Goal: Task Accomplishment & Management: Complete application form

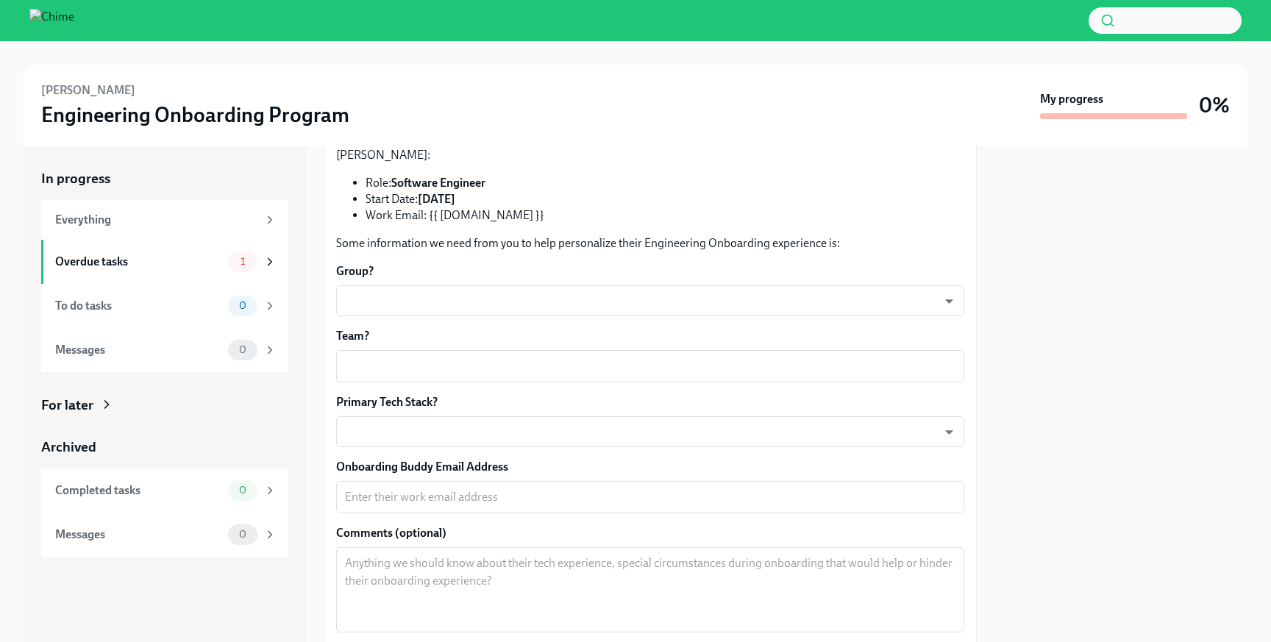
scroll to position [101, 0]
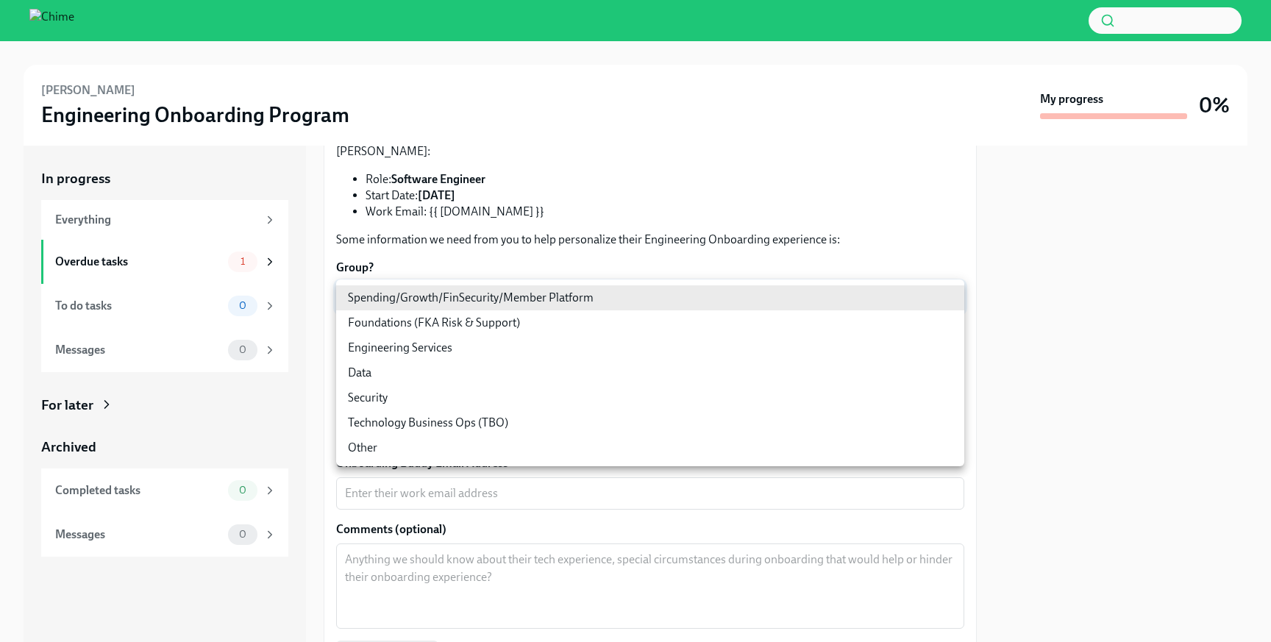
click at [540, 293] on body "[PERSON_NAME] Engineering Onboarding Program My progress 0% In progress Everyth…" at bounding box center [635, 321] width 1271 height 642
click at [454, 342] on li "Engineering Services" at bounding box center [650, 347] width 628 height 25
type input "a9utE4yLU"
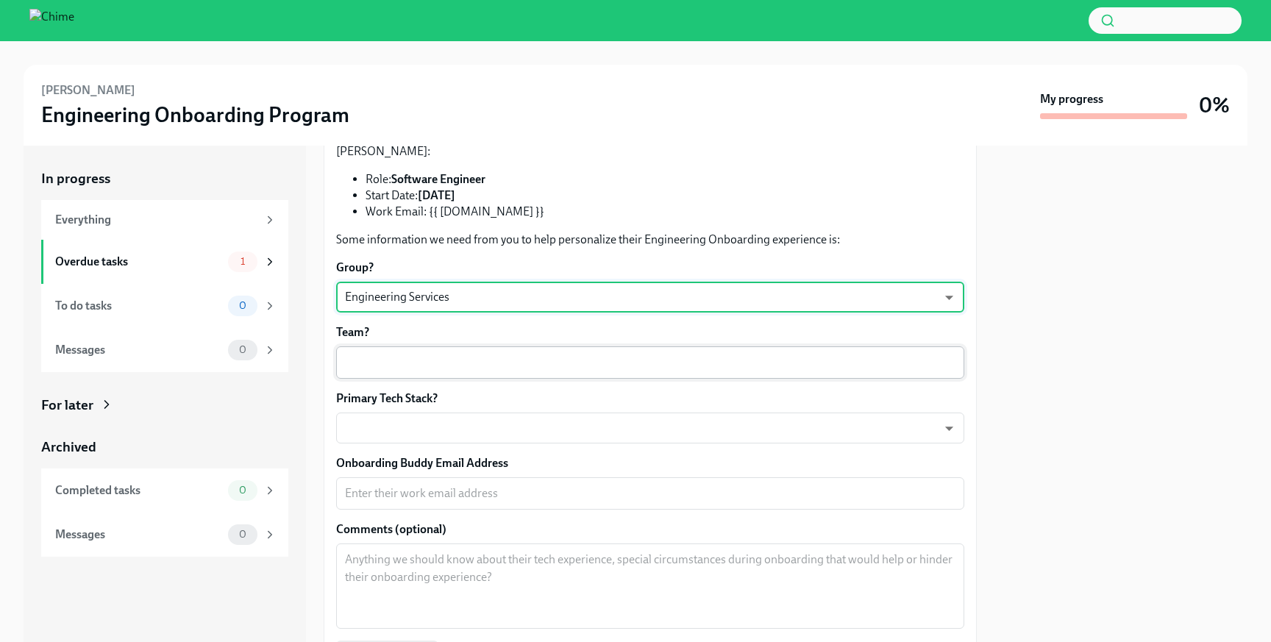
click at [491, 366] on textarea "Team?" at bounding box center [650, 363] width 610 height 18
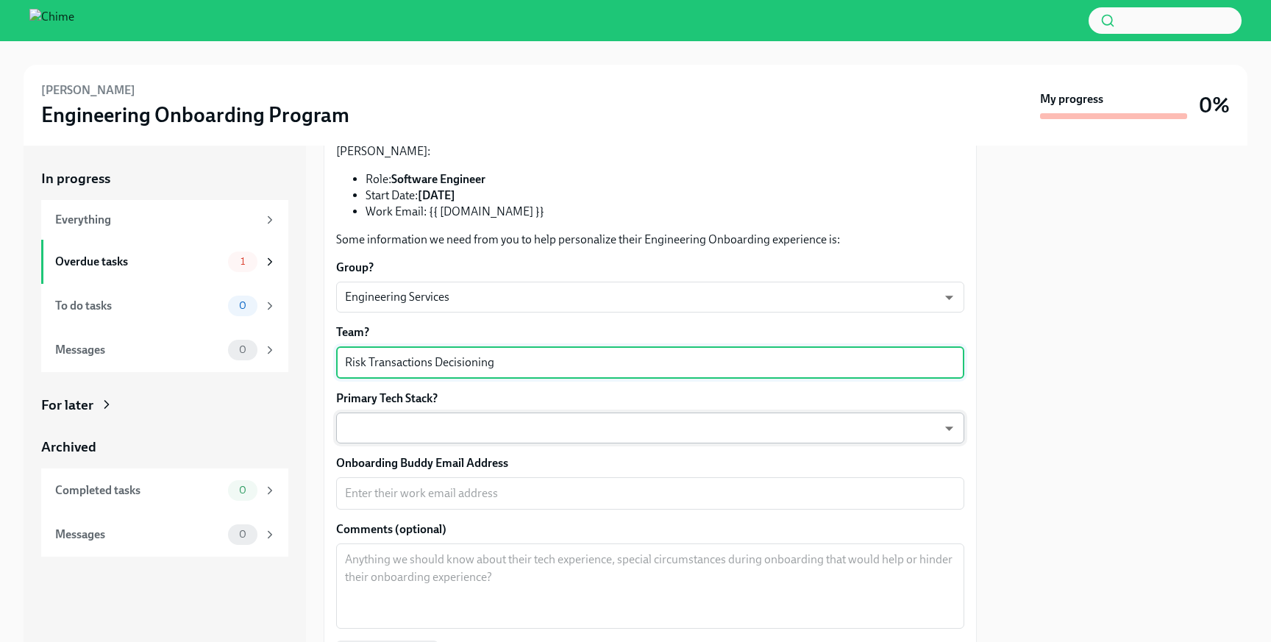
type textarea "Risk Transactions Decisioning"
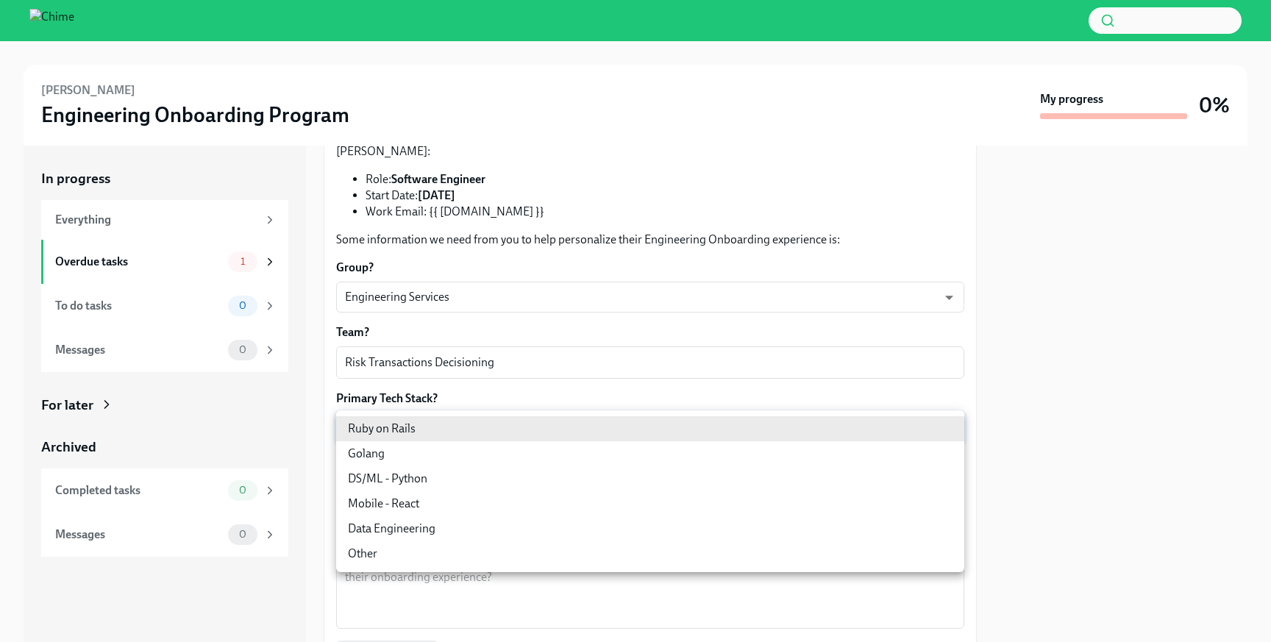
click at [520, 421] on body "[PERSON_NAME] Engineering Onboarding Program My progress 0% In progress Everyth…" at bounding box center [635, 321] width 1271 height 642
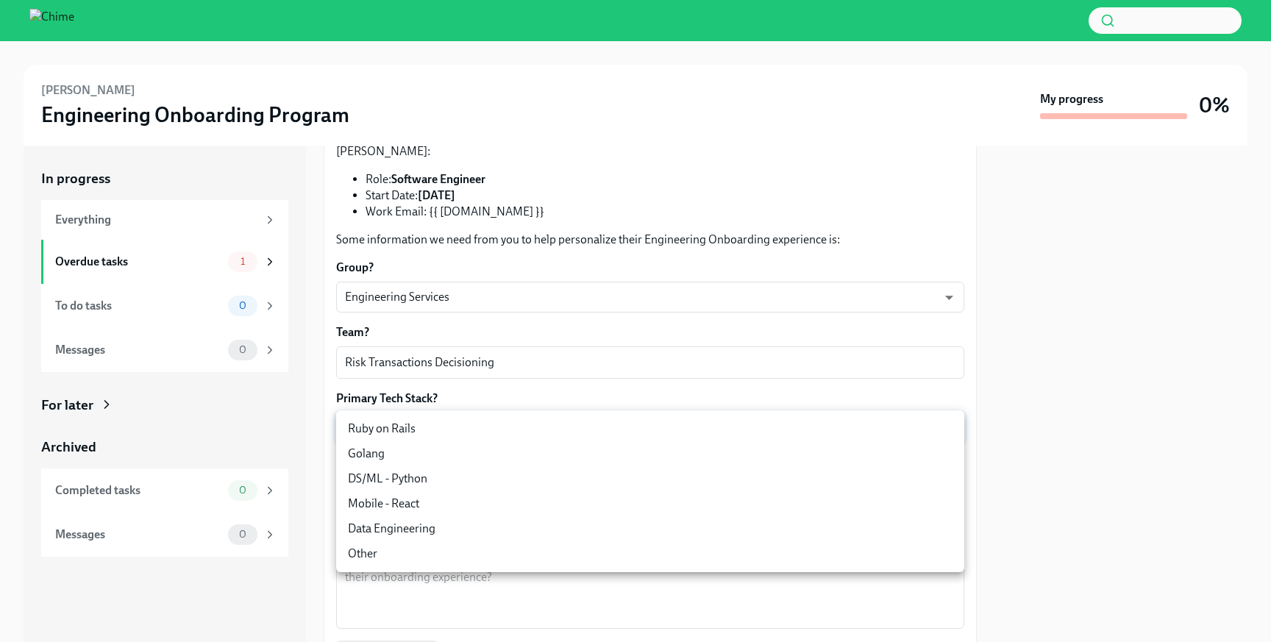
click at [439, 431] on li "Ruby on Rails" at bounding box center [650, 428] width 628 height 25
type input "mlO7hmzVj"
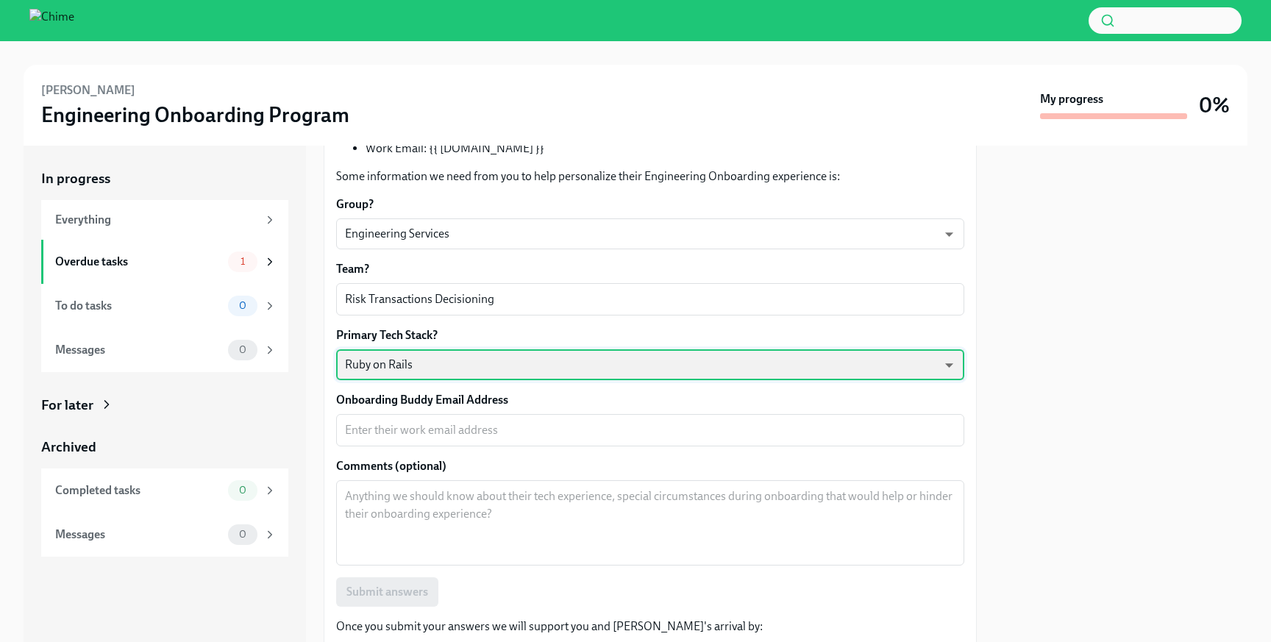
scroll to position [175, 0]
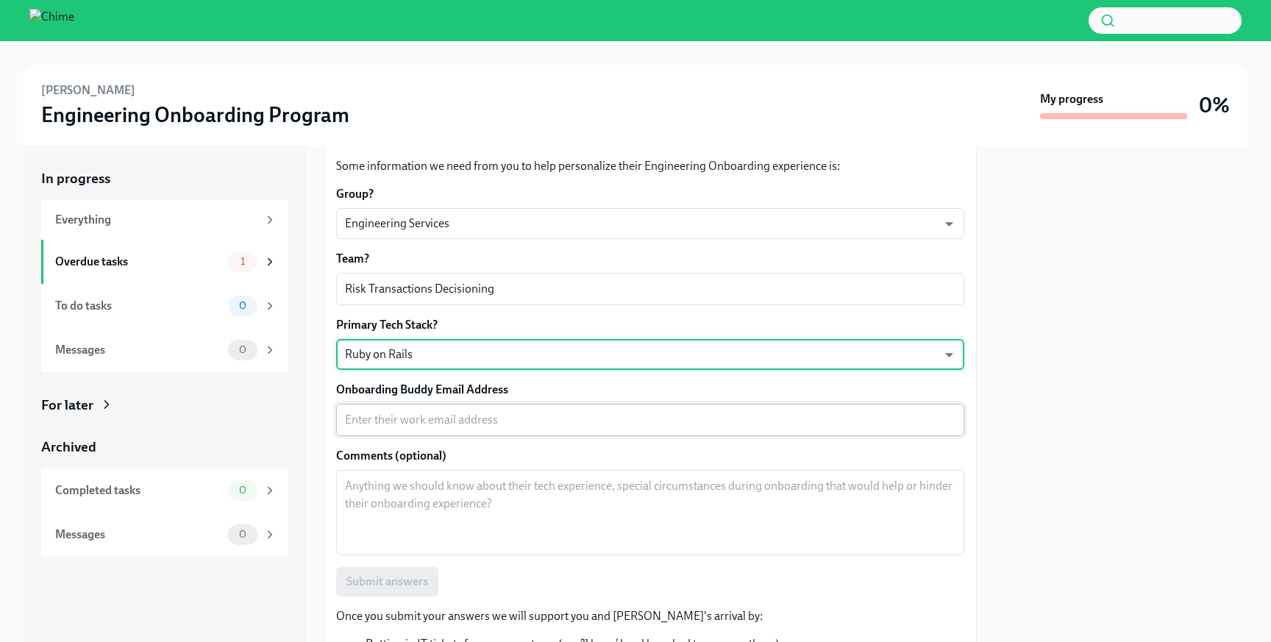
click at [515, 422] on textarea "Onboarding Buddy Email Address" at bounding box center [650, 420] width 610 height 18
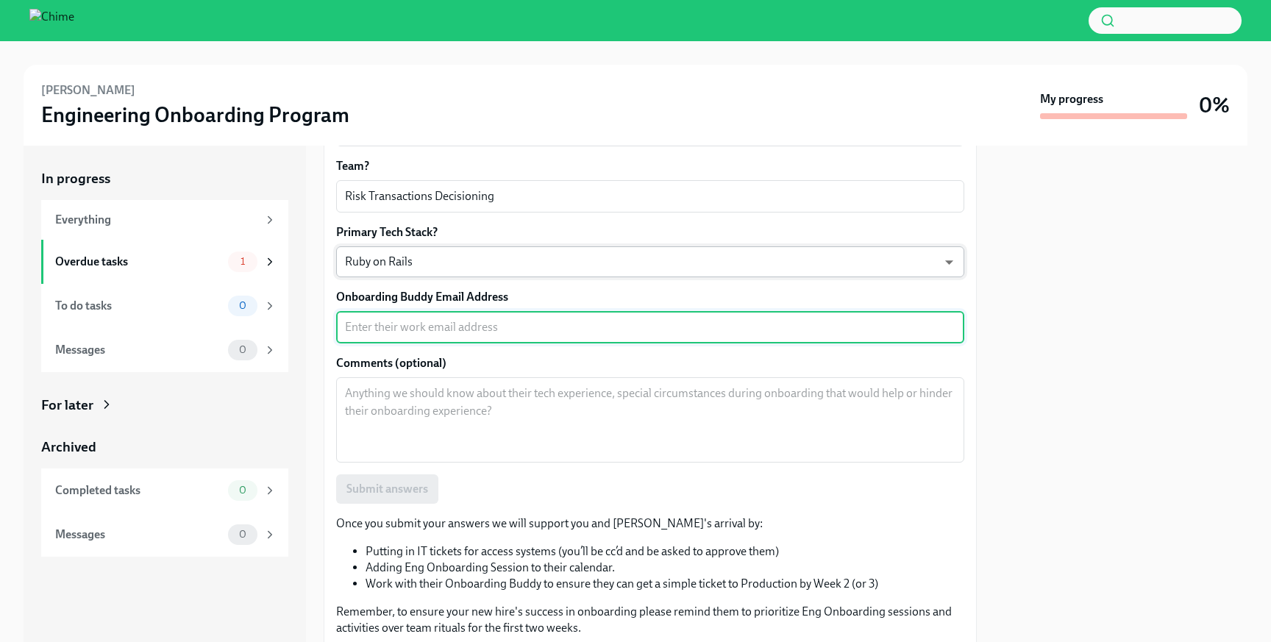
scroll to position [265, 0]
click at [496, 334] on textarea "Onboarding Buddy Email Address" at bounding box center [650, 330] width 610 height 18
paste textarea "[EMAIL_ADDRESS][DOMAIN_NAME]"
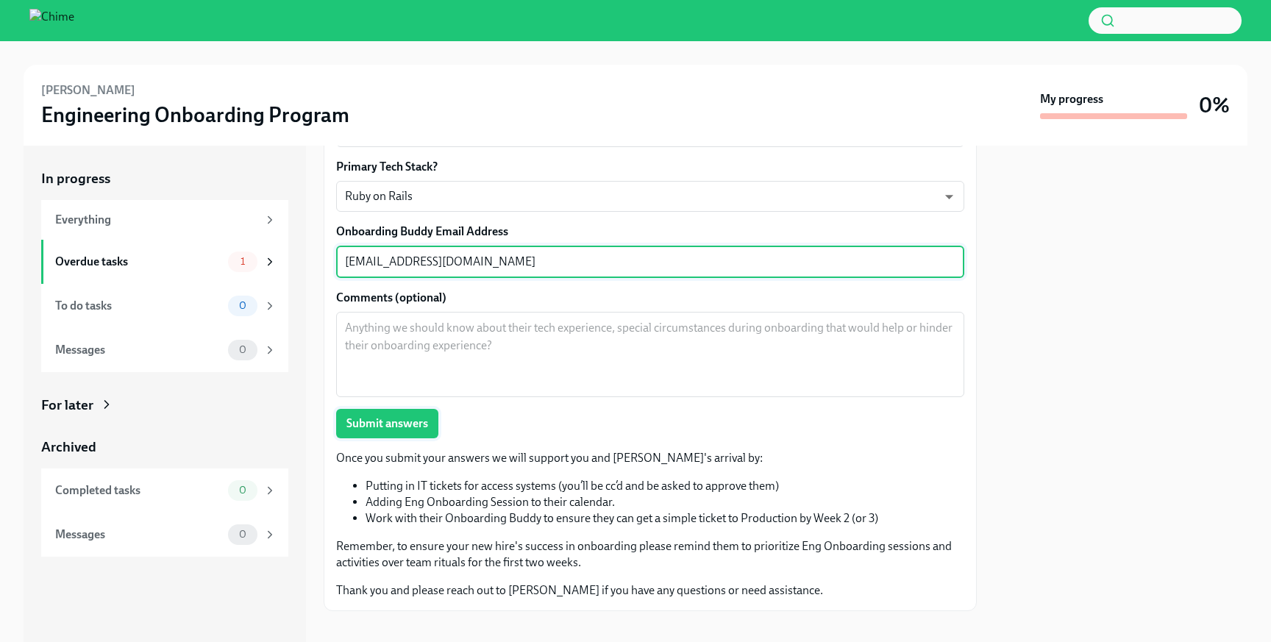
scroll to position [349, 0]
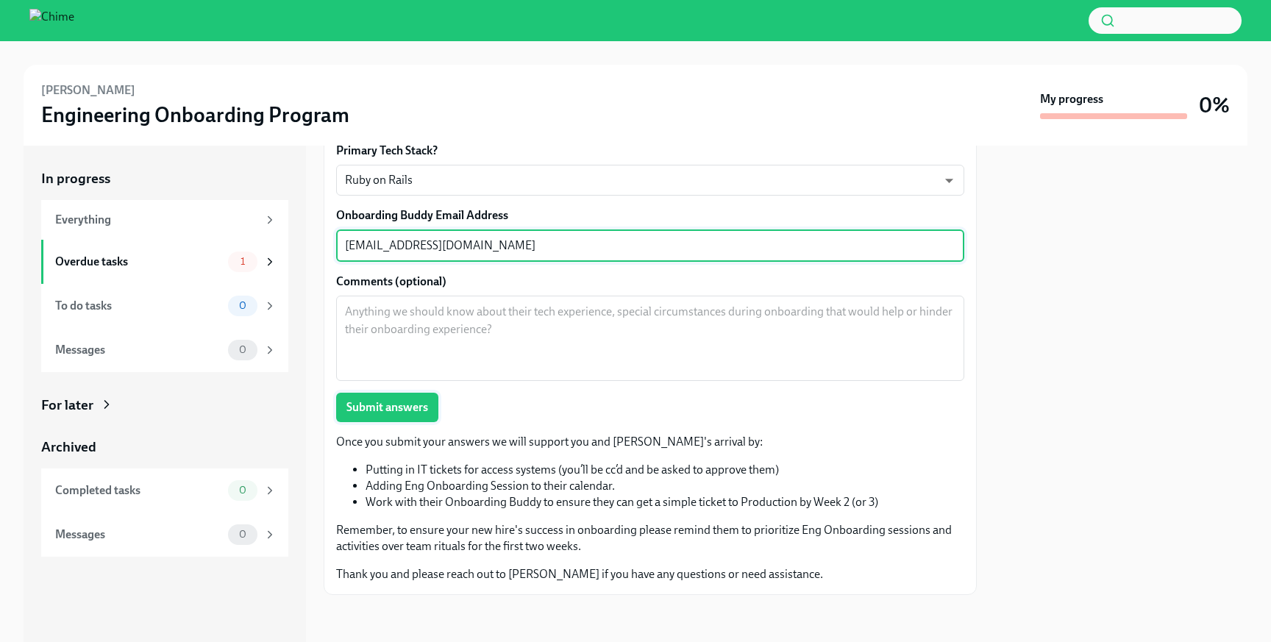
type textarea "[EMAIL_ADDRESS][DOMAIN_NAME]"
click at [389, 410] on span "Submit answers" at bounding box center [387, 407] width 82 height 15
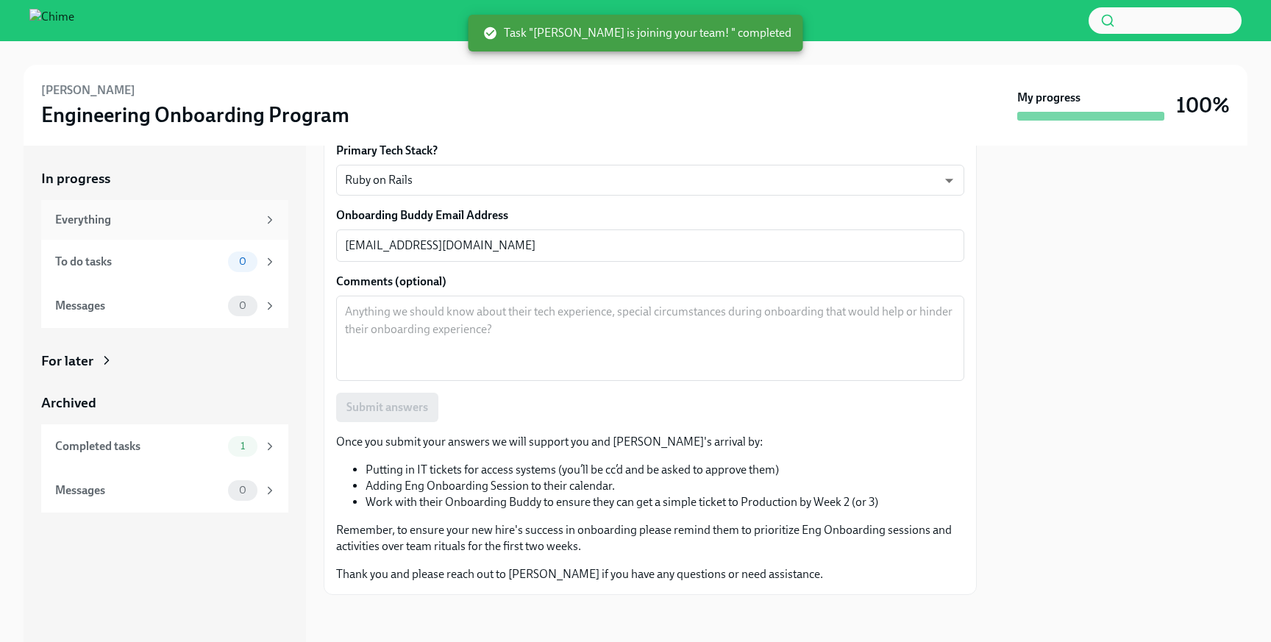
click at [124, 227] on div "Everything" at bounding box center [156, 220] width 202 height 16
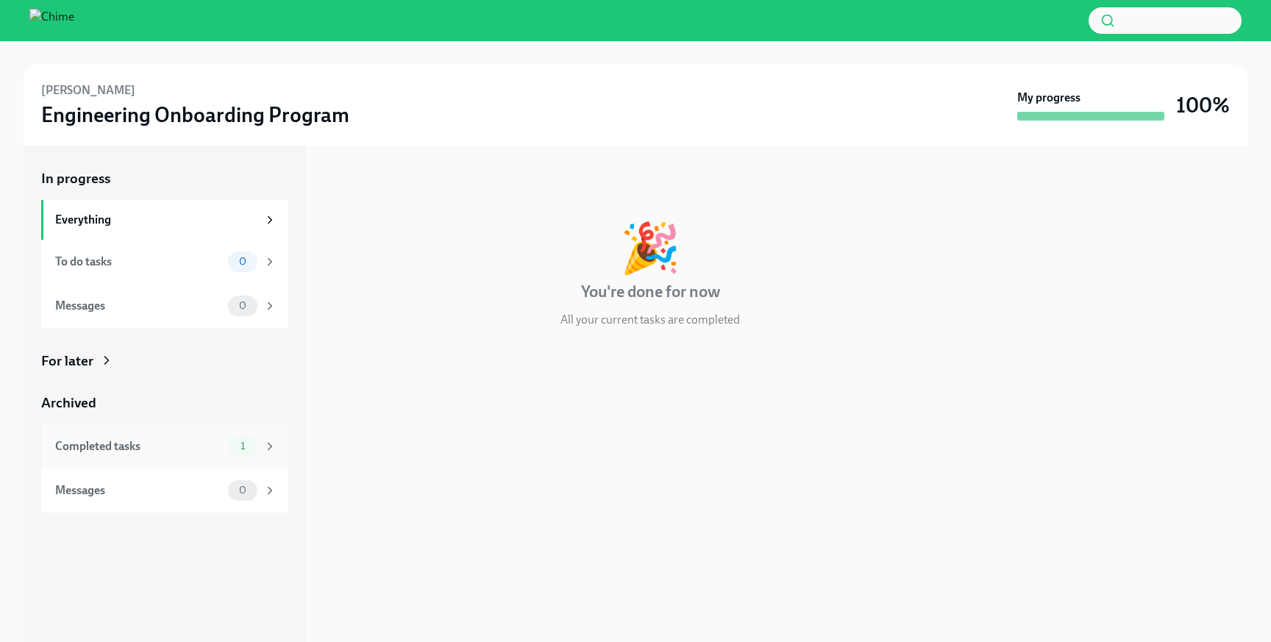
click at [163, 463] on div "Completed tasks 1" at bounding box center [164, 446] width 247 height 44
